Goal: Check status: Check status

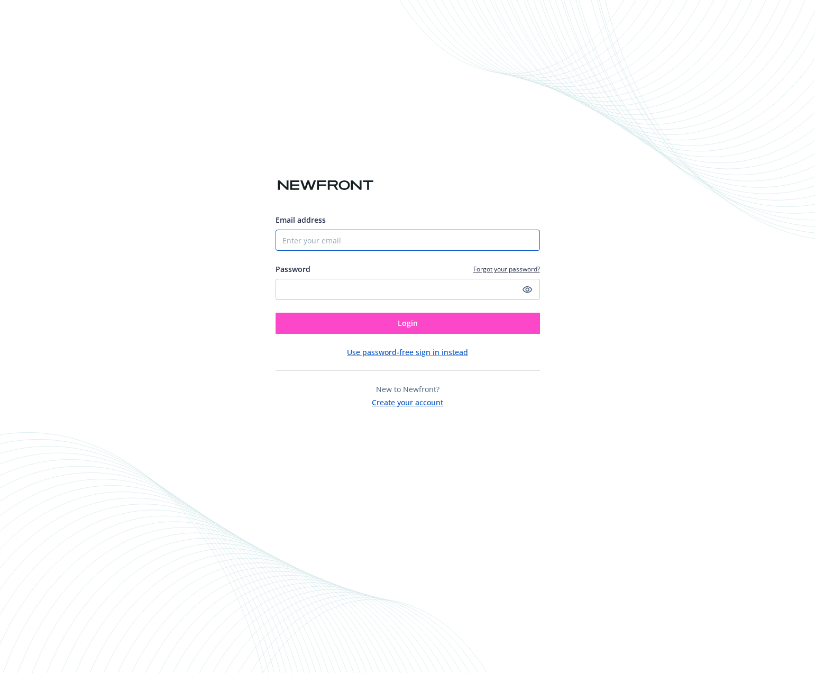
type input "[PERSON_NAME][EMAIL_ADDRESS][PERSON_NAME][DOMAIN_NAME]"
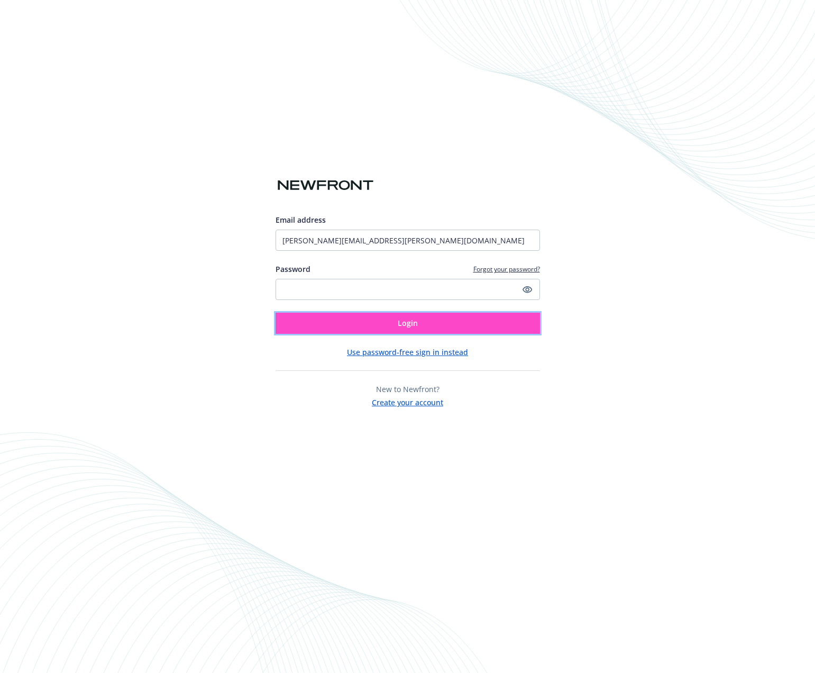
click at [478, 324] on button "Login" at bounding box center [408, 323] width 264 height 21
